Goal: Navigation & Orientation: Understand site structure

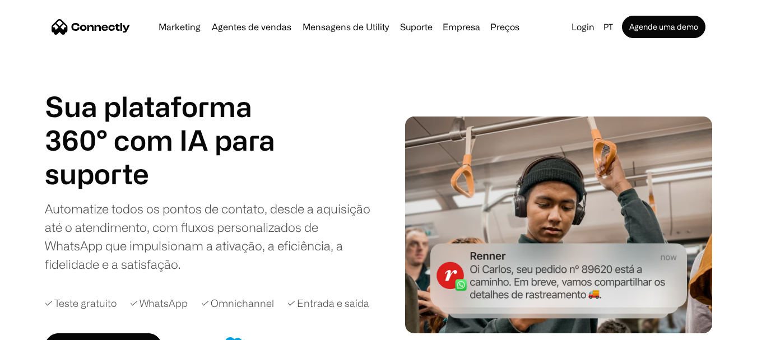
click at [83, 24] on img "home" at bounding box center [91, 27] width 78 height 16
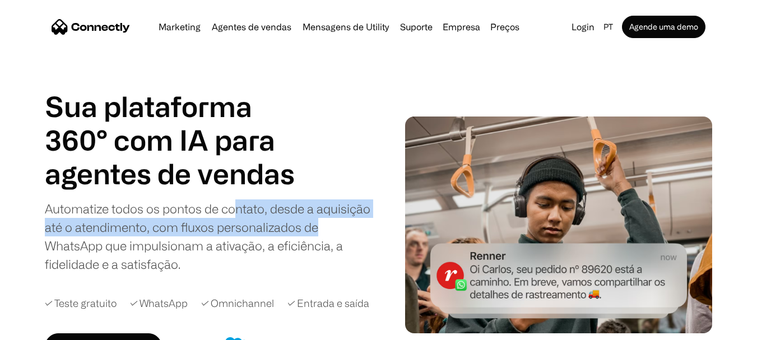
drag, startPoint x: 238, startPoint y: 209, endPoint x: 359, endPoint y: 230, distance: 122.9
click at [359, 230] on div "Automatize todos os pontos de contato, desde a aquisição até o atendimento, com…" at bounding box center [209, 236] width 329 height 74
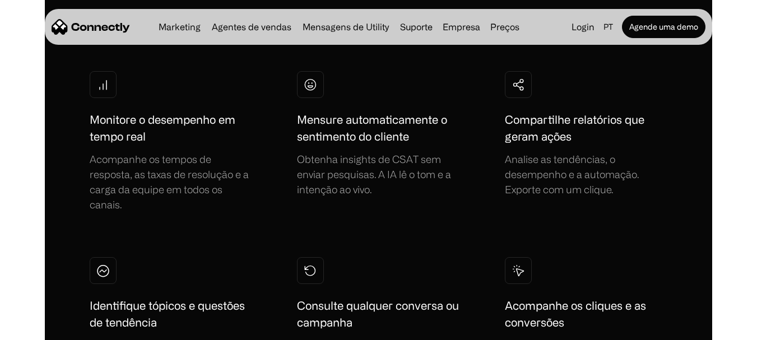
scroll to position [3188, 0]
